Goal: Information Seeking & Learning: Understand process/instructions

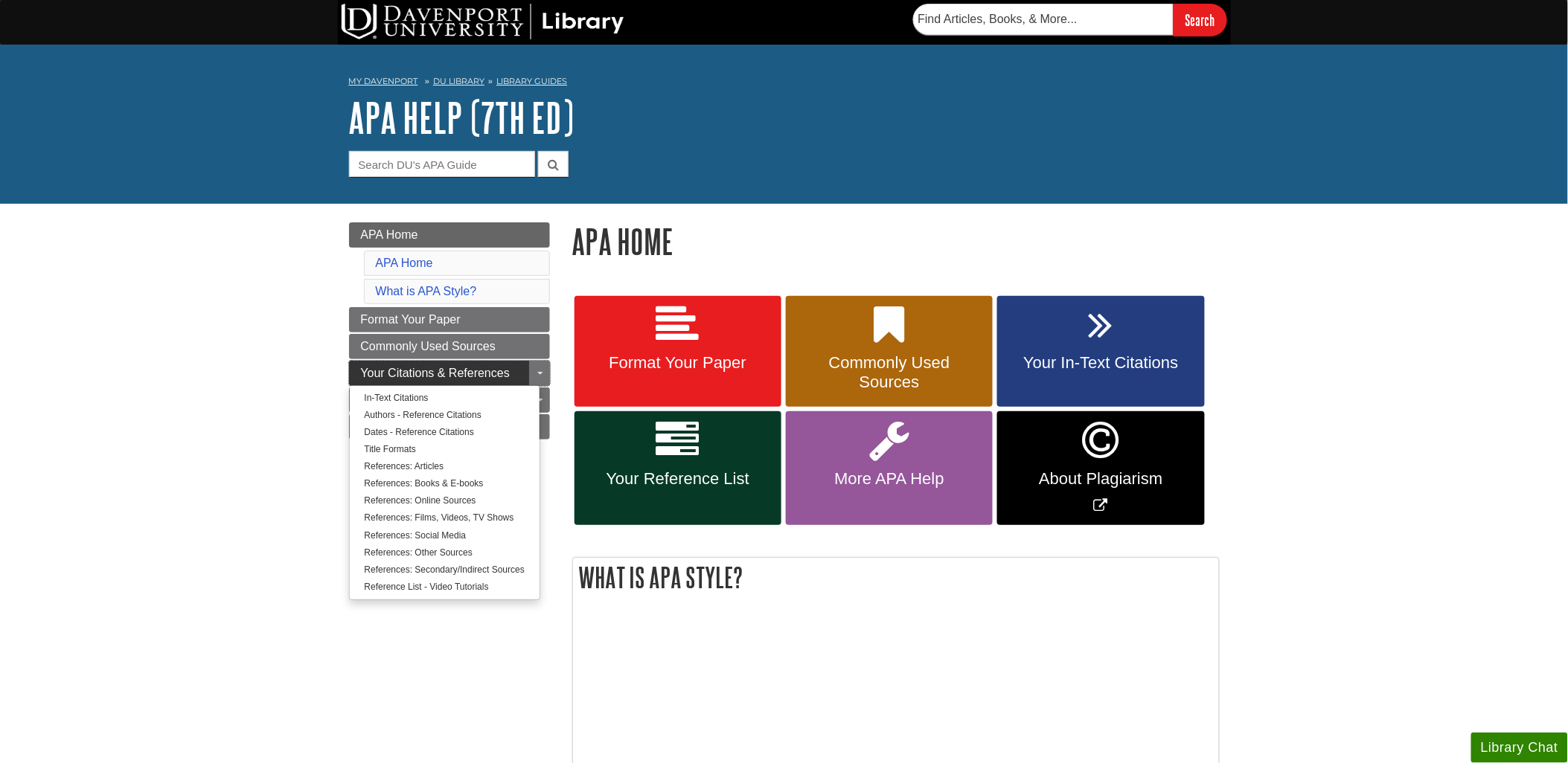
click at [415, 375] on span "Your Citations & References" at bounding box center [435, 373] width 149 height 13
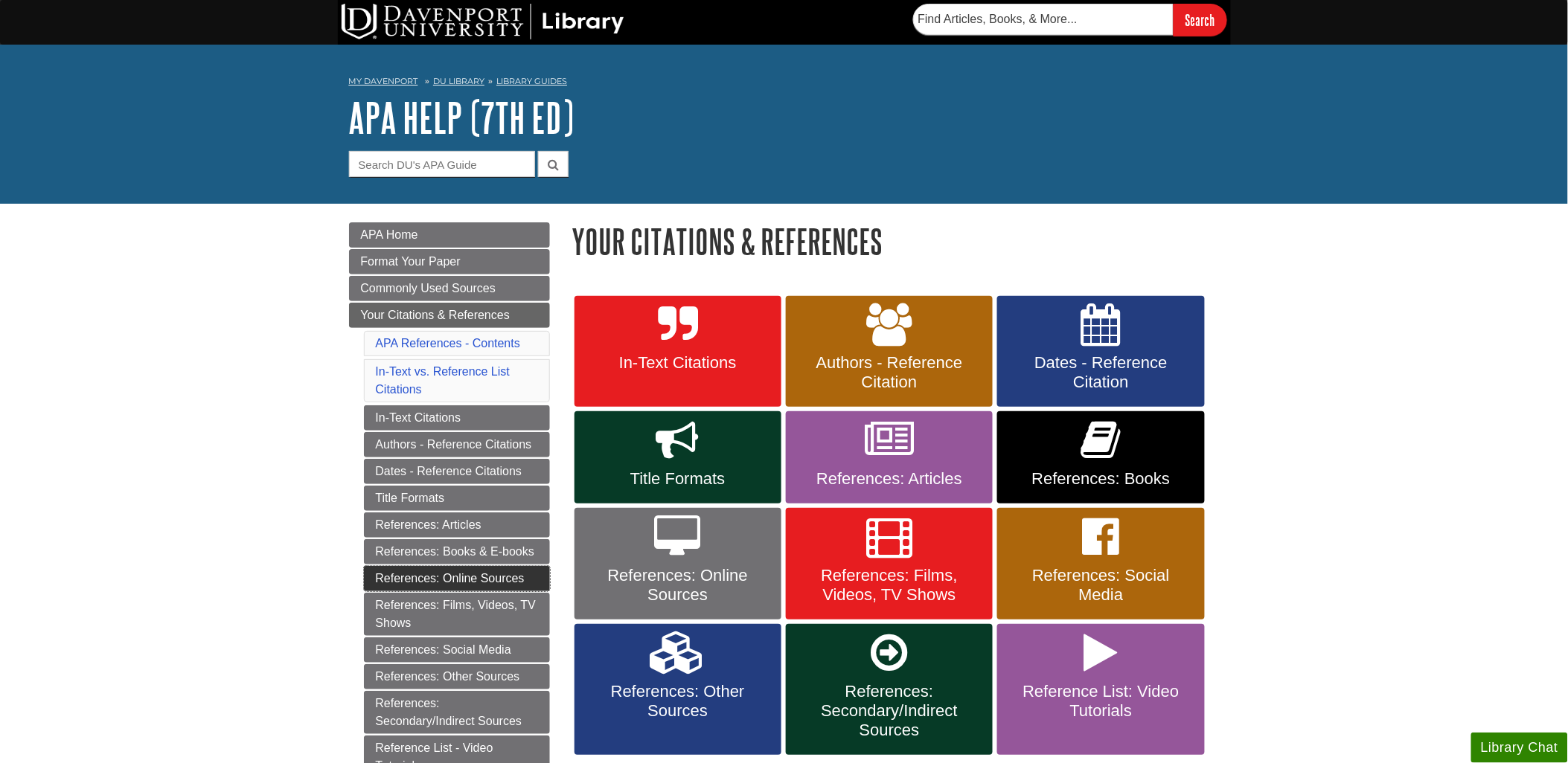
click at [433, 586] on link "References: Online Sources" at bounding box center [457, 579] width 186 height 26
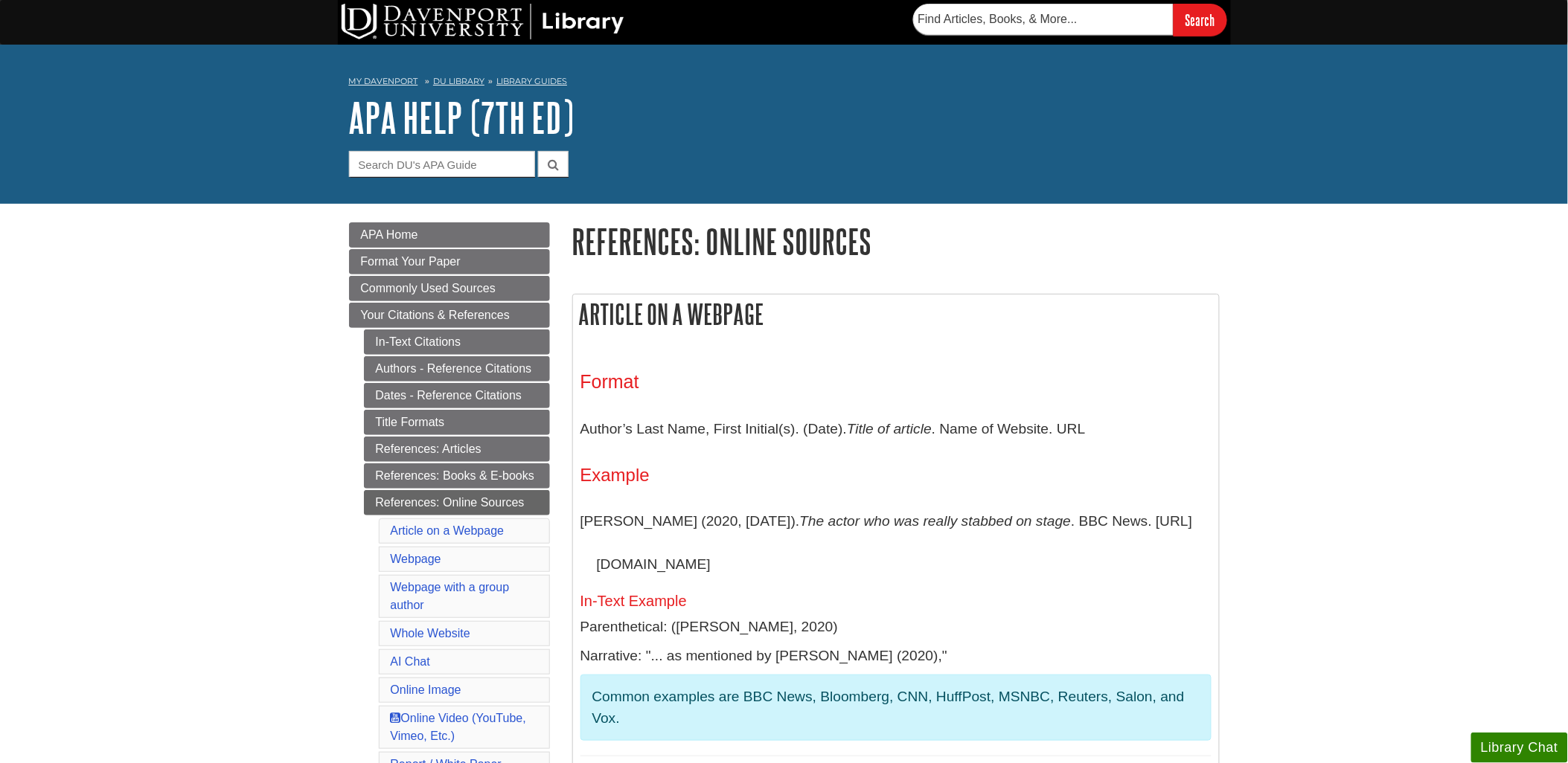
click at [711, 65] on div "My [PERSON_NAME] DU Library Library Guides APA APA Help (7th Ed) References: On…" at bounding box center [784, 125] width 1568 height 160
click at [421, 370] on link "Authors - Reference Citations" at bounding box center [457, 369] width 186 height 26
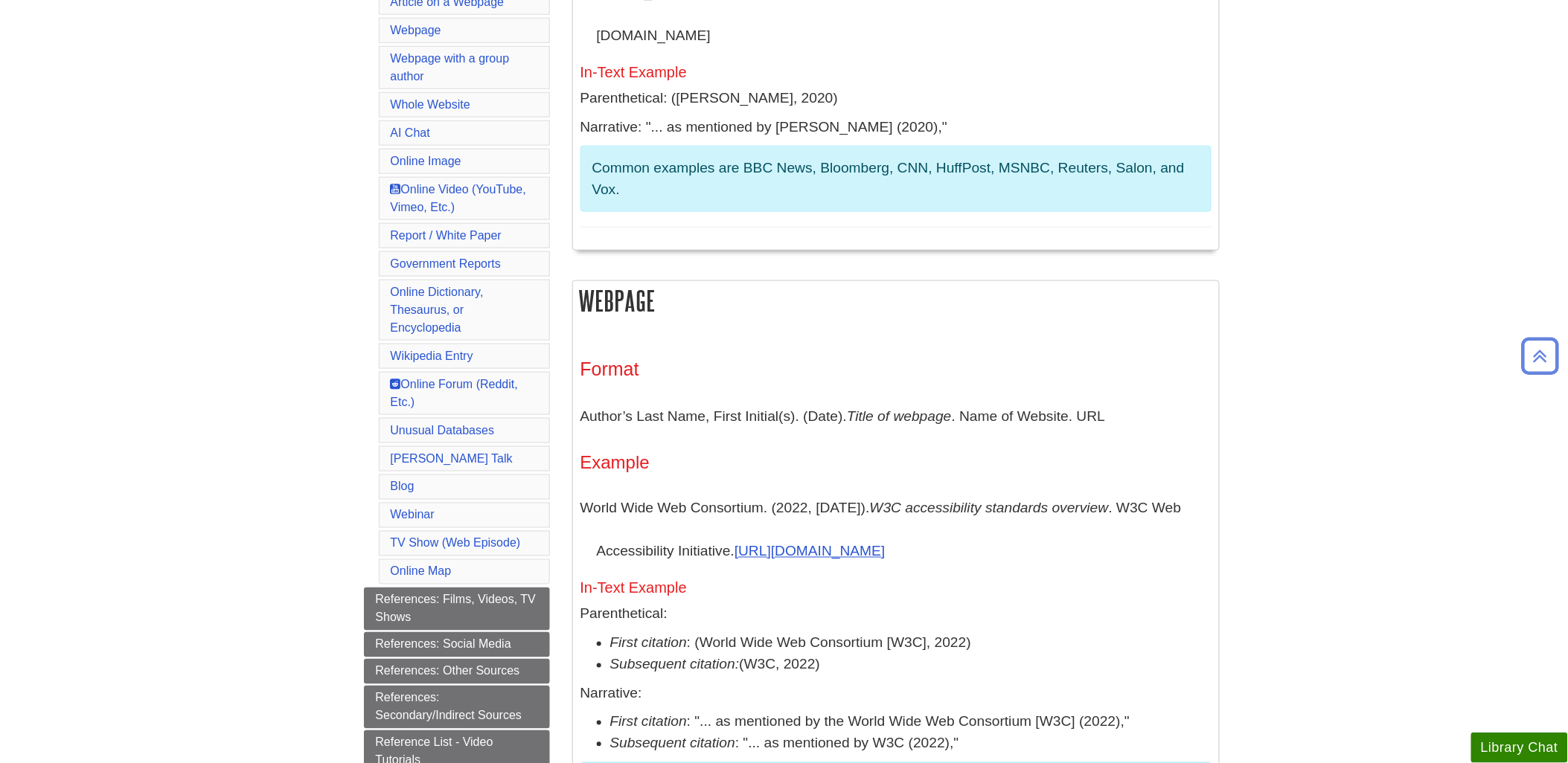
scroll to position [578, 0]
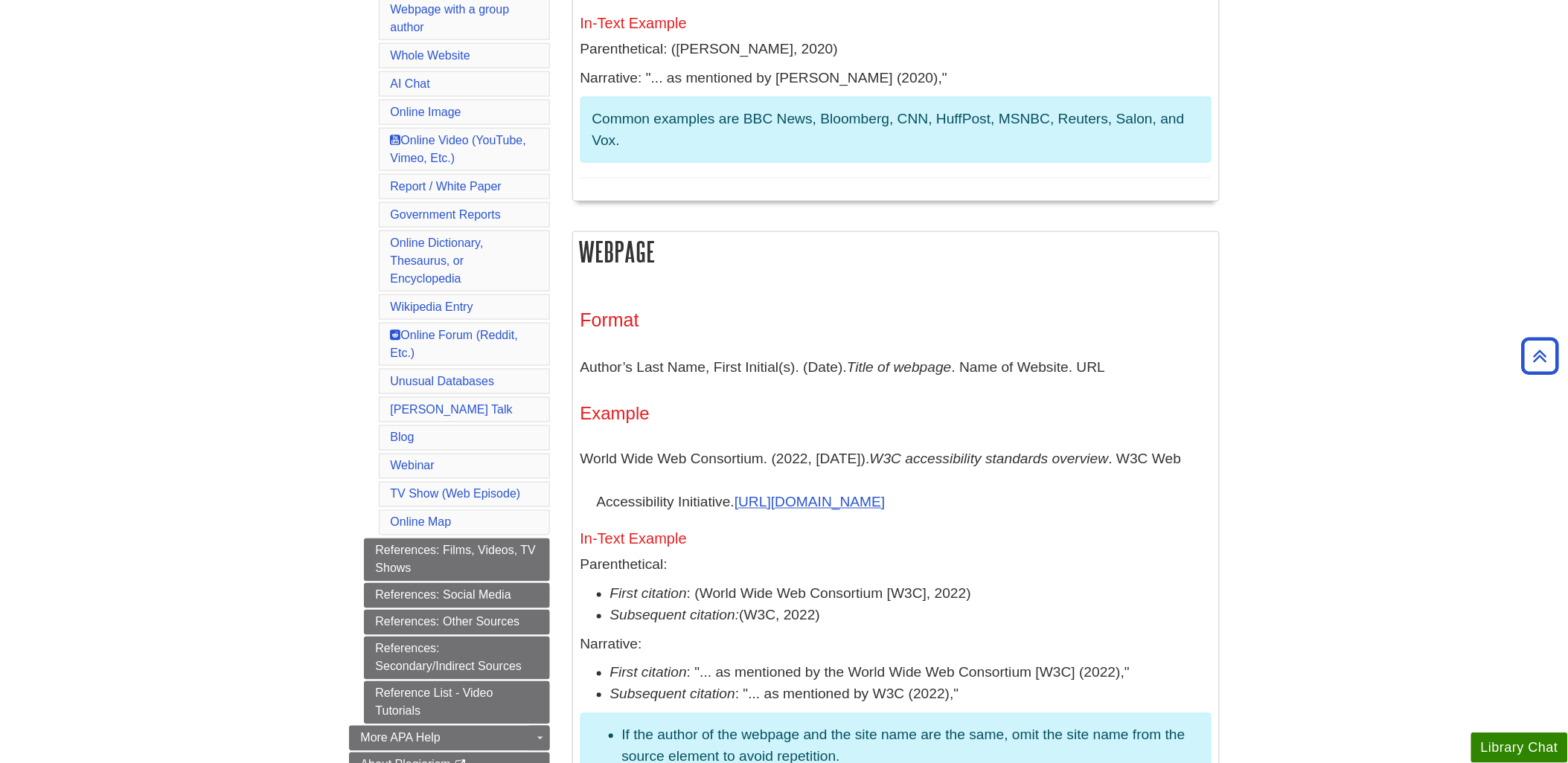
click at [753, 414] on h4 "Example" at bounding box center [895, 413] width 631 height 19
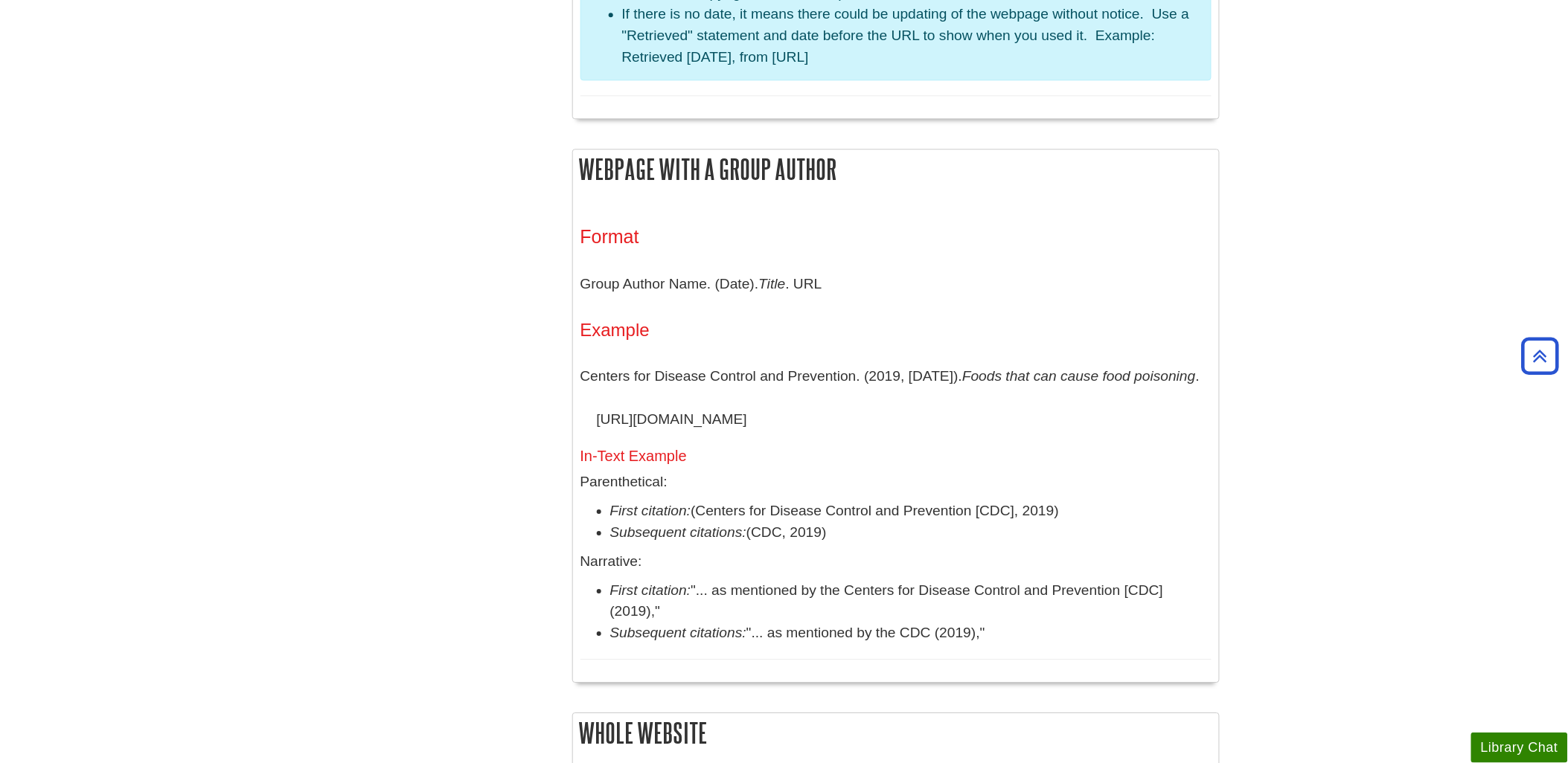
scroll to position [1404, 0]
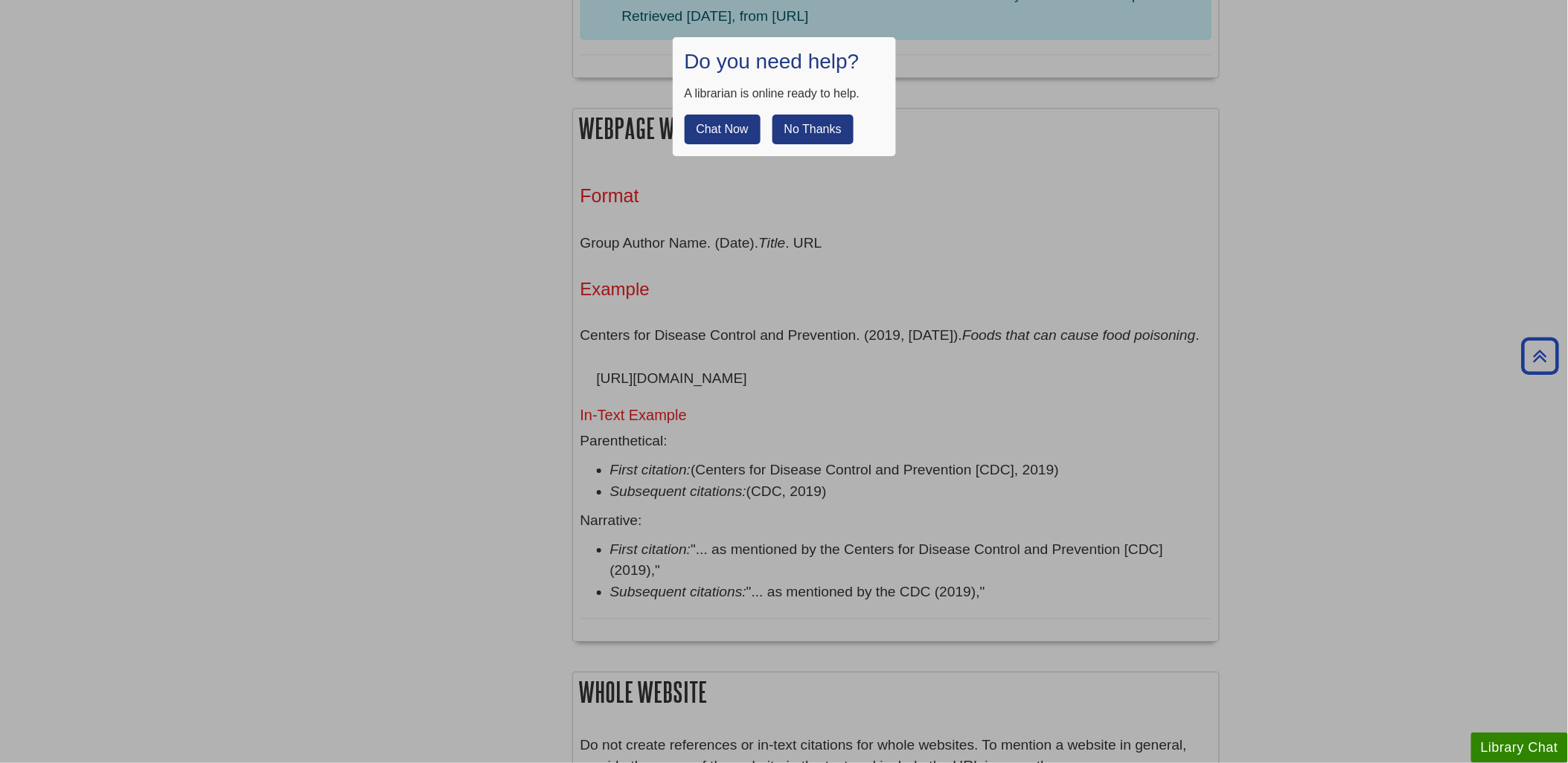
click at [815, 123] on button "No Thanks" at bounding box center [813, 129] width 81 height 29
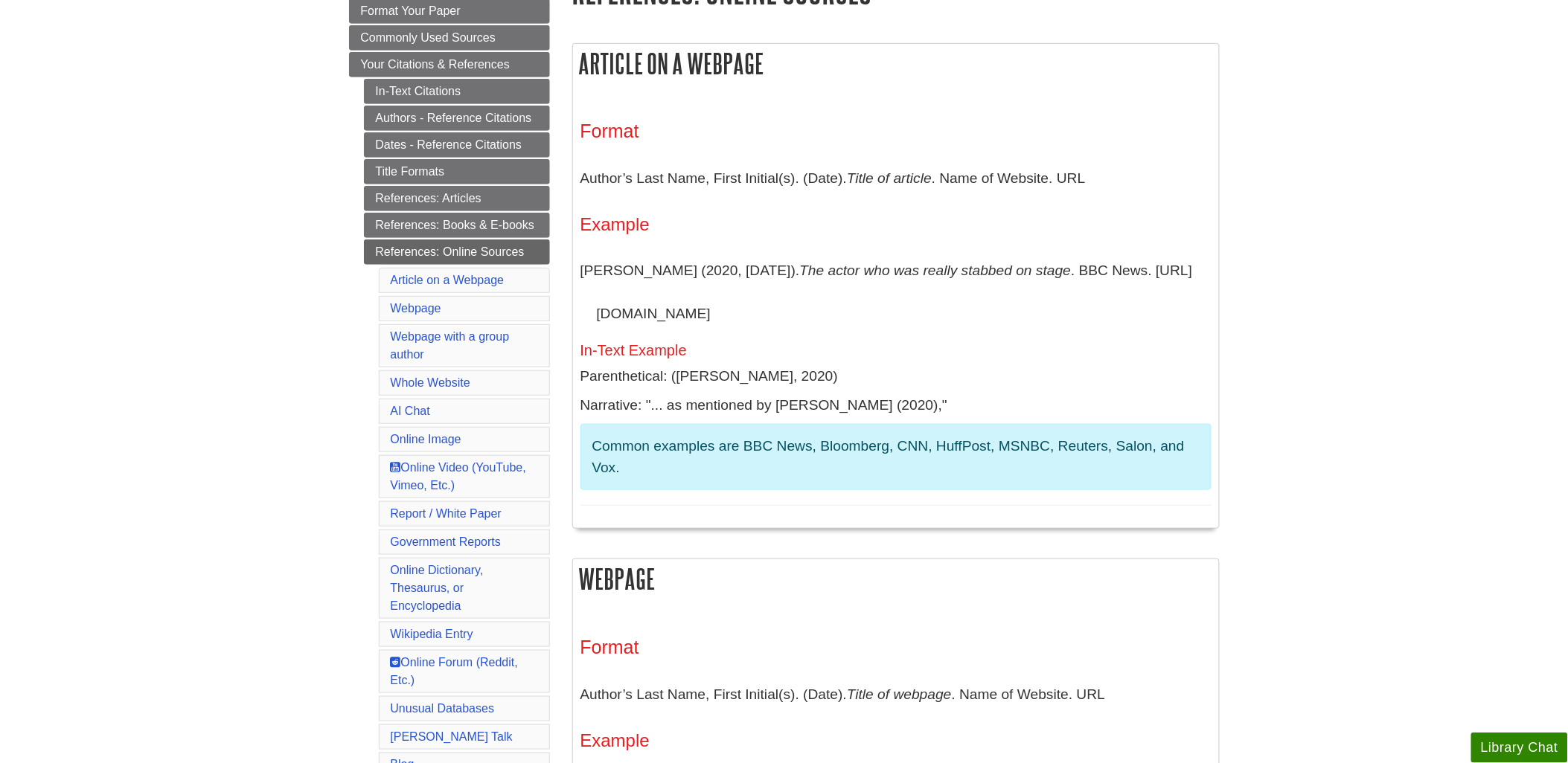
scroll to position [330, 0]
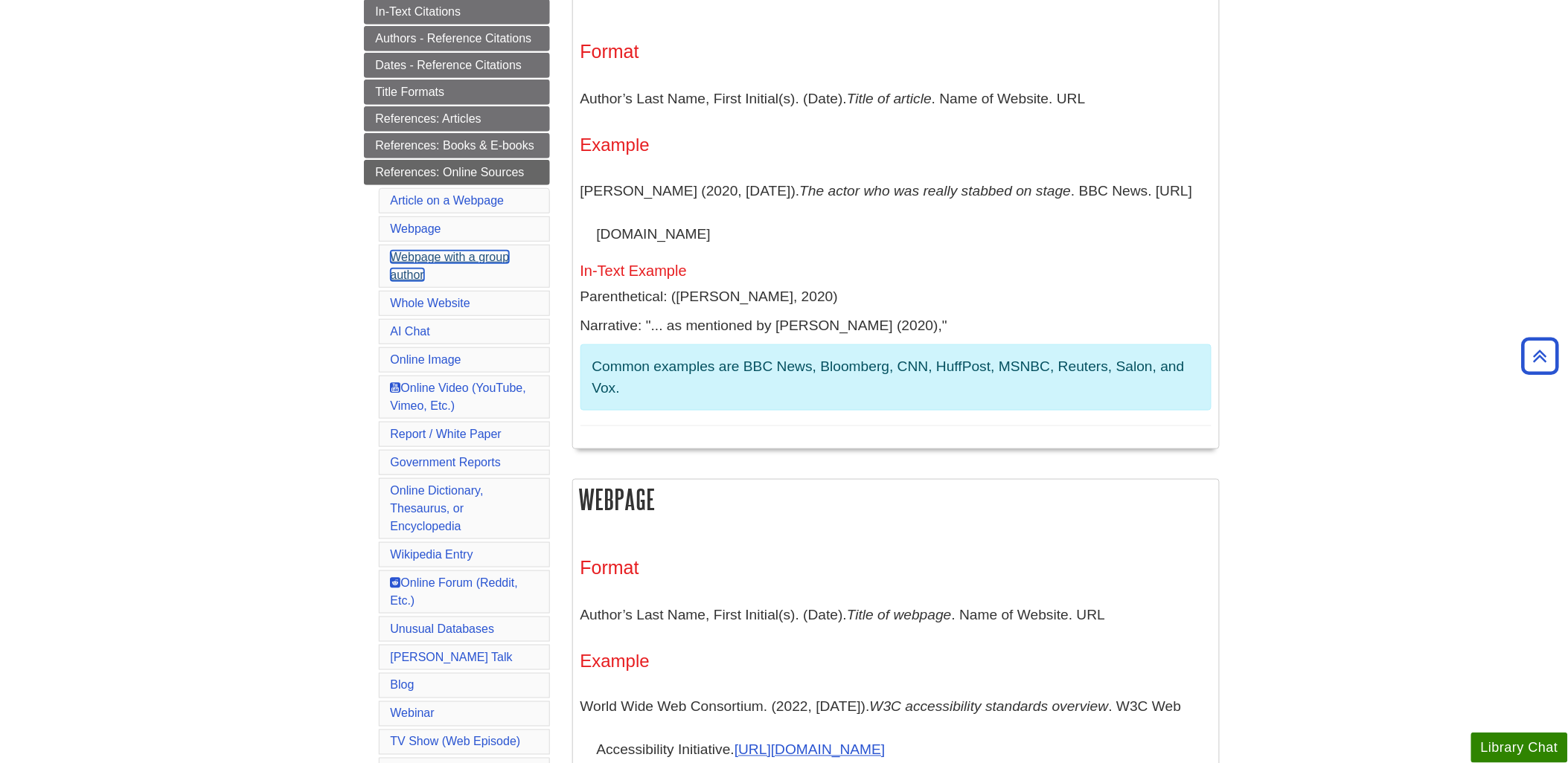
click at [462, 255] on link "Webpage with a group author" at bounding box center [450, 265] width 119 height 30
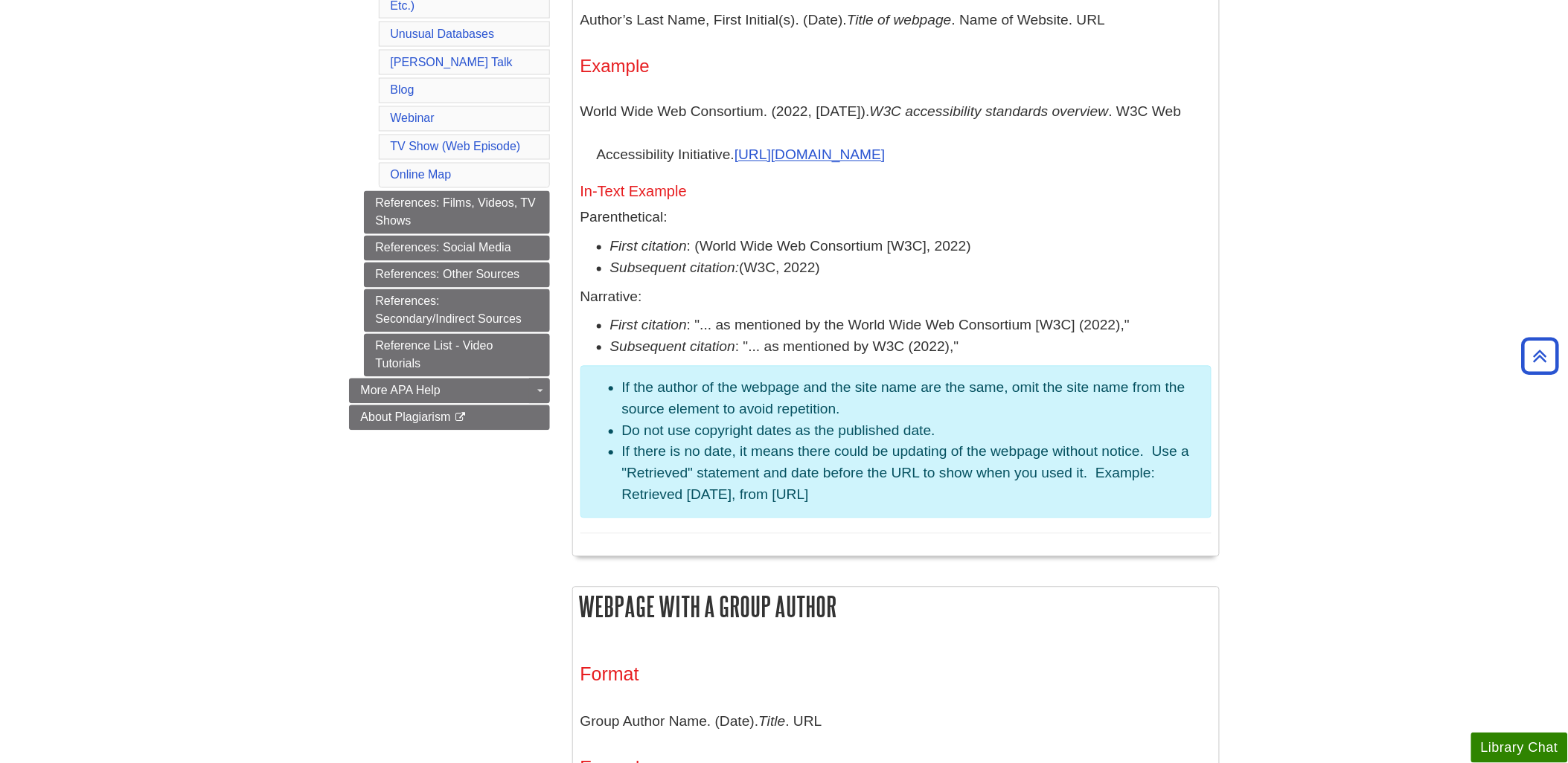
scroll to position [934, 0]
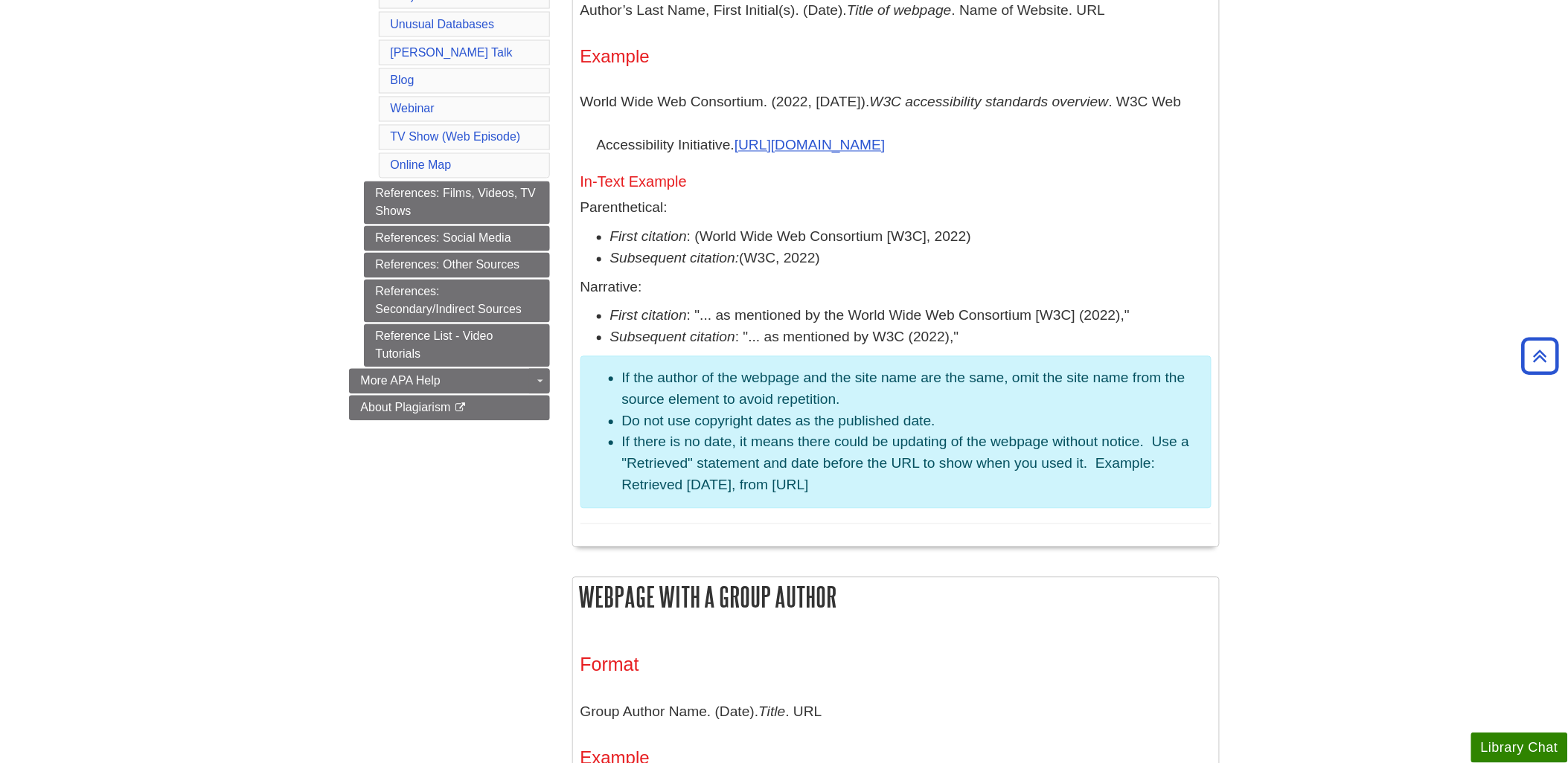
drag, startPoint x: 622, startPoint y: 441, endPoint x: 908, endPoint y: 495, distance: 291.1
click at [908, 495] on li "If there is no date, it means there could be updating of the webpage without no…" at bounding box center [910, 464] width 577 height 64
copy li "If there is no date, it means there could be updating of the webpage without no…"
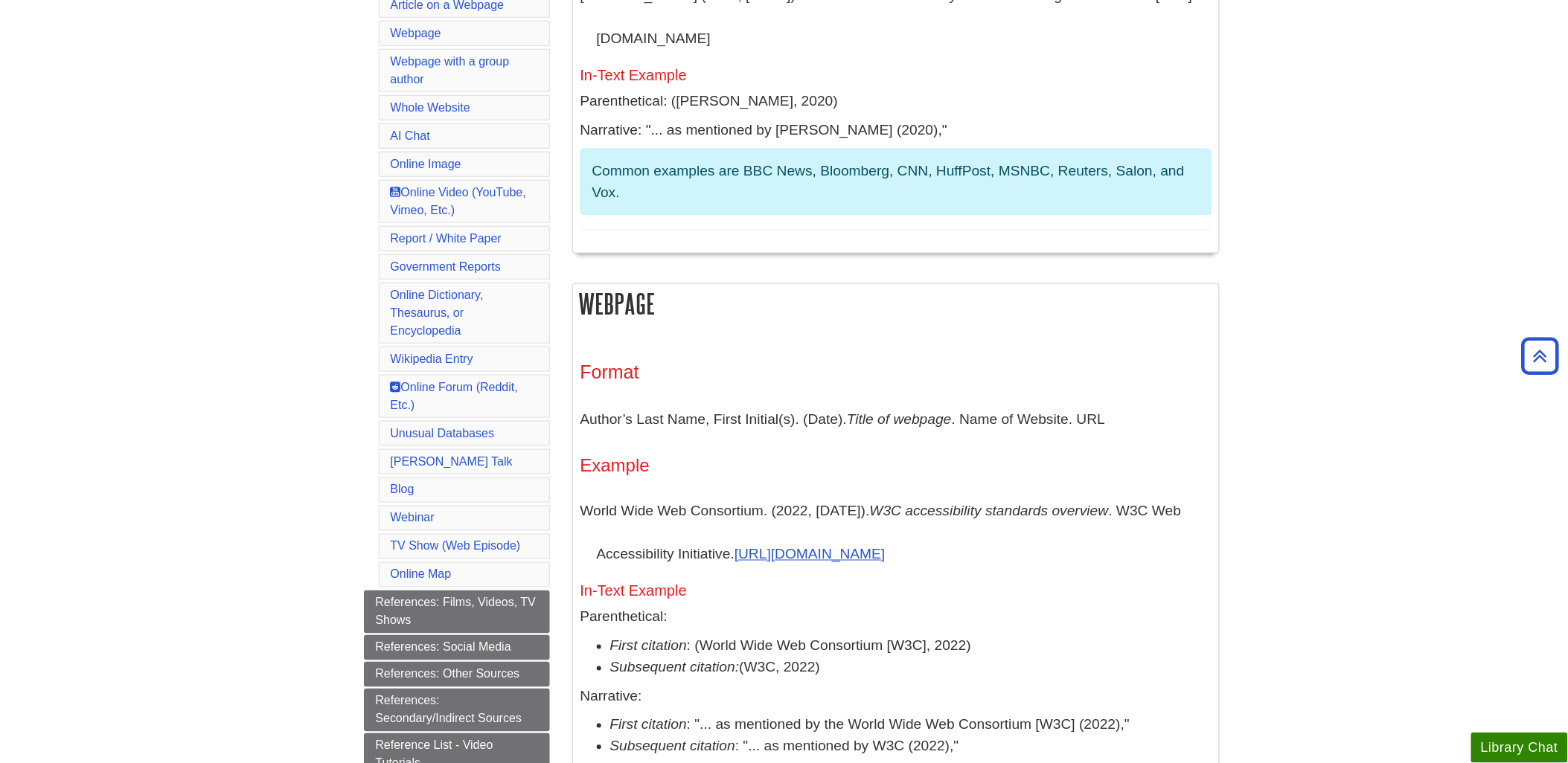
scroll to position [522, 0]
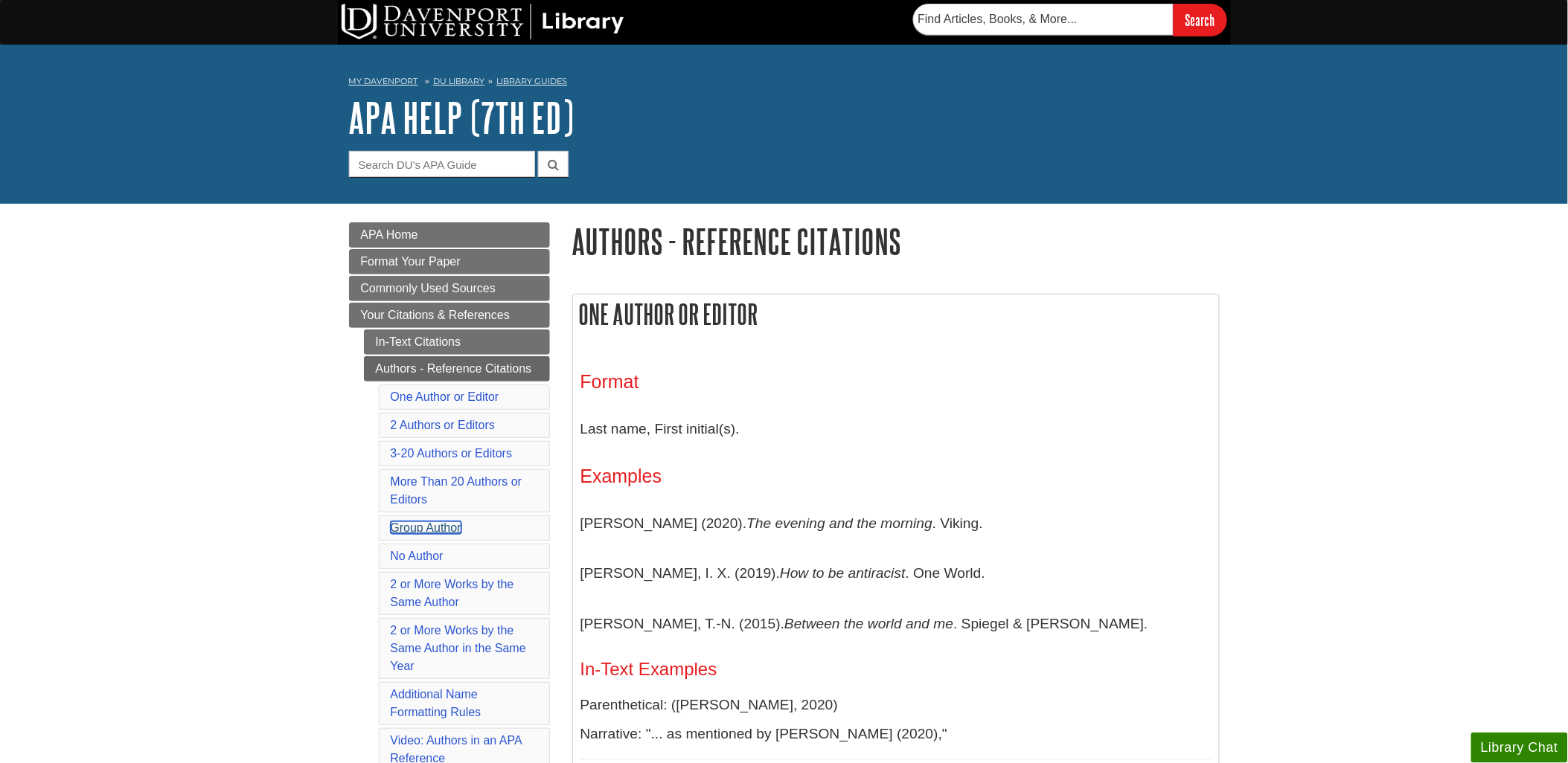
click at [437, 526] on link "Group Author" at bounding box center [426, 527] width 71 height 13
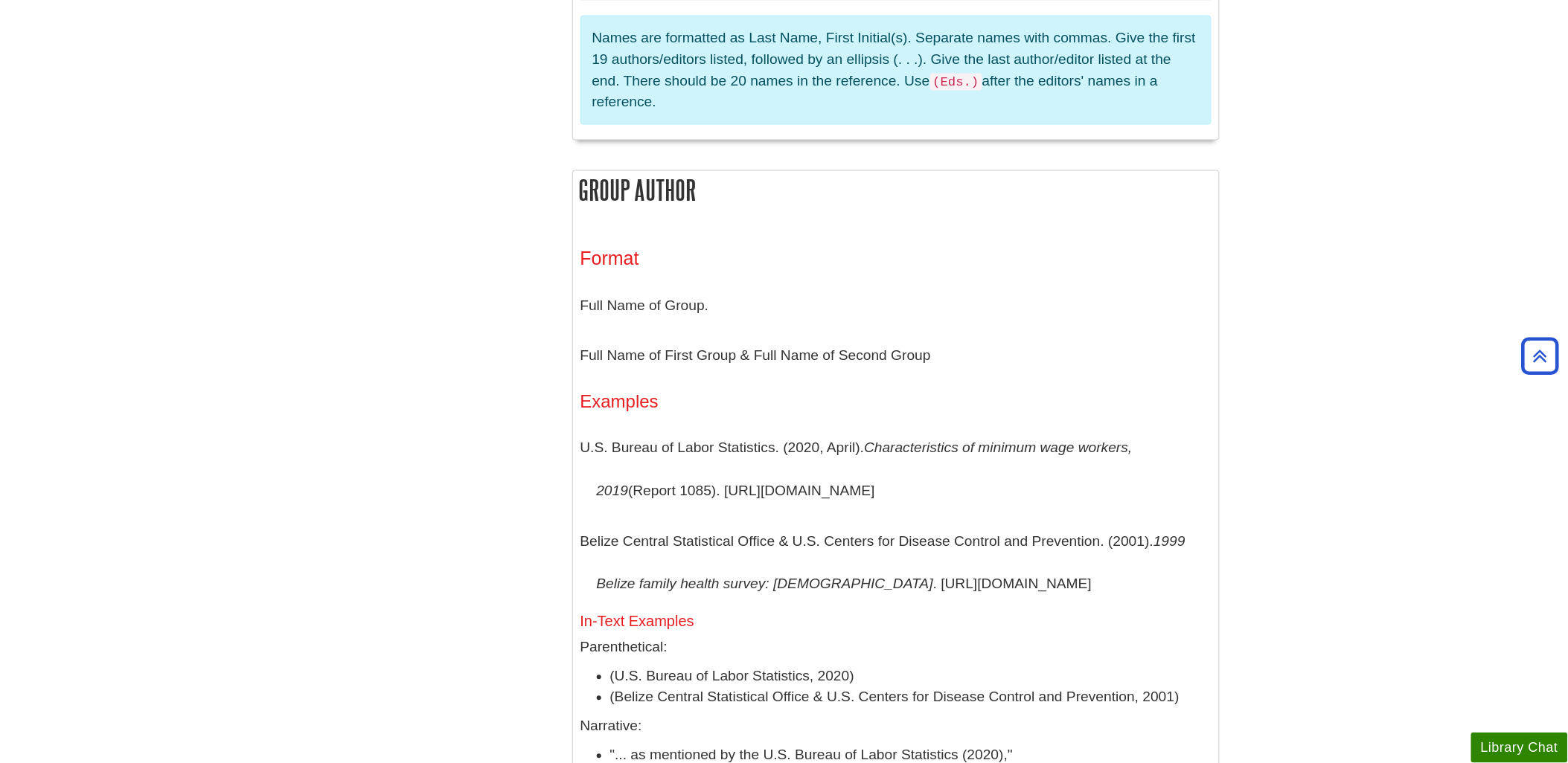
drag, startPoint x: 1379, startPoint y: 123, endPoint x: 1201, endPoint y: 54, distance: 190.9
